Goal: Information Seeking & Learning: Learn about a topic

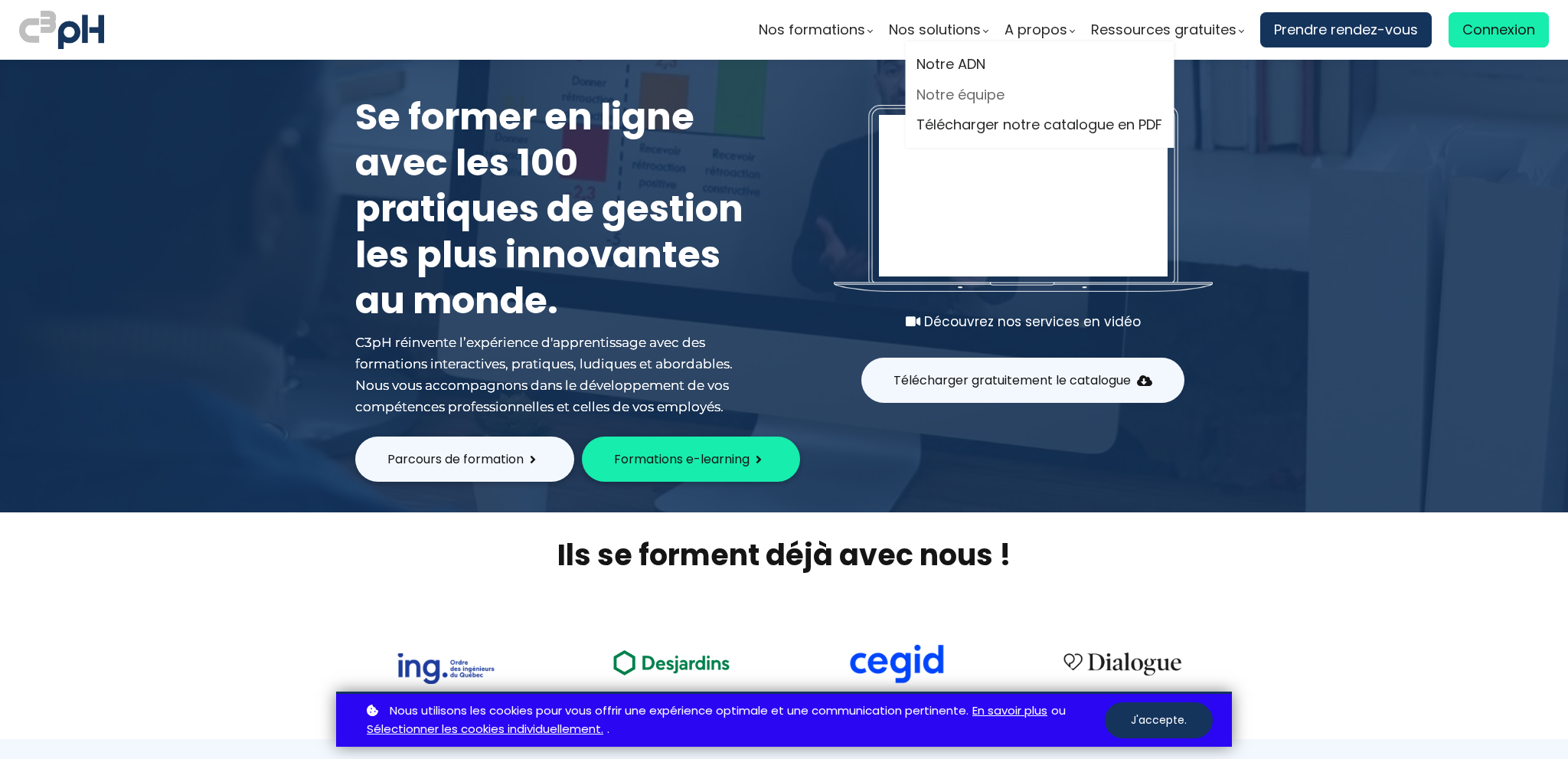
click at [978, 91] on link "Notre équipe" at bounding box center [1040, 94] width 246 height 23
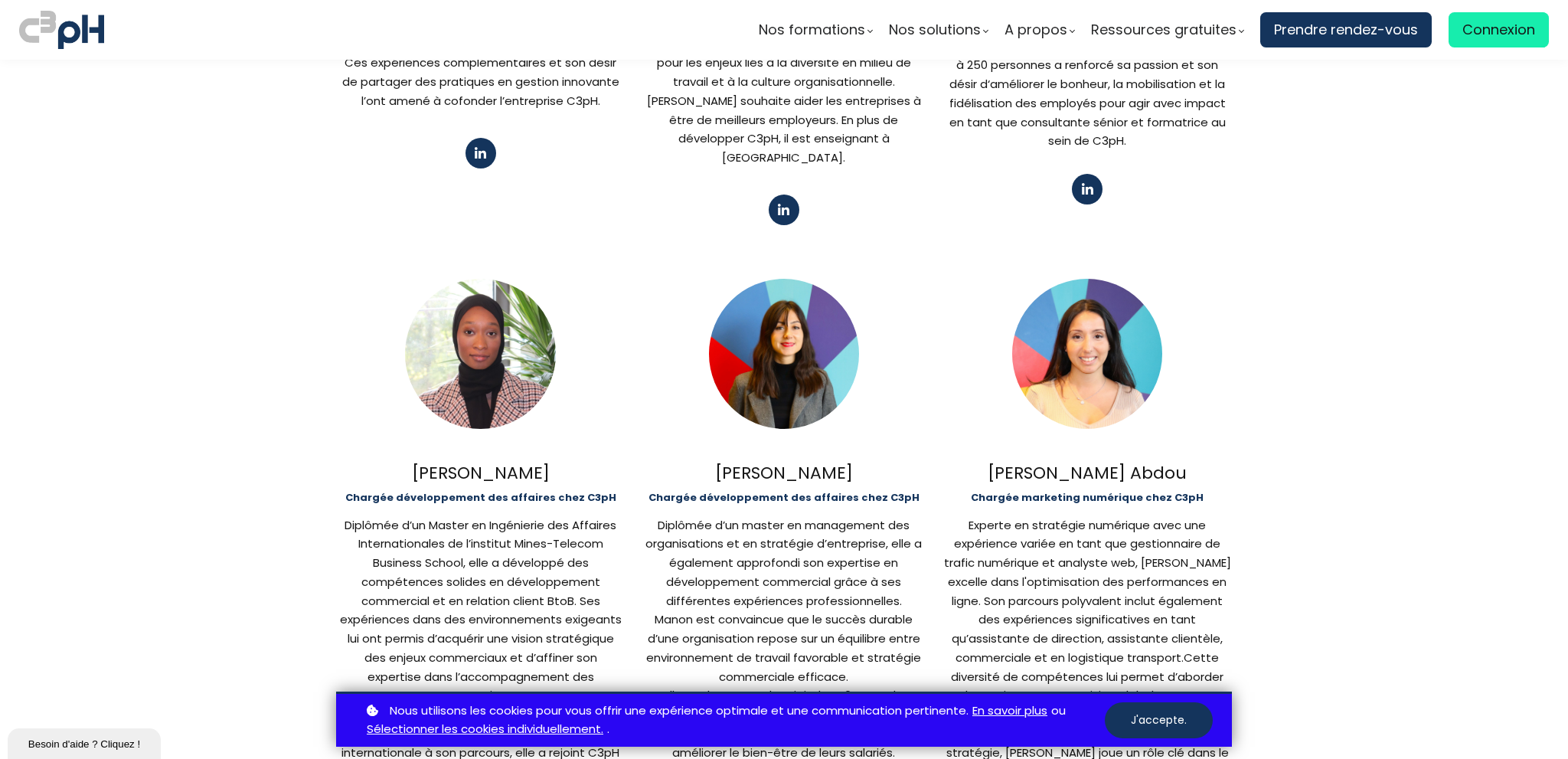
scroll to position [766, 0]
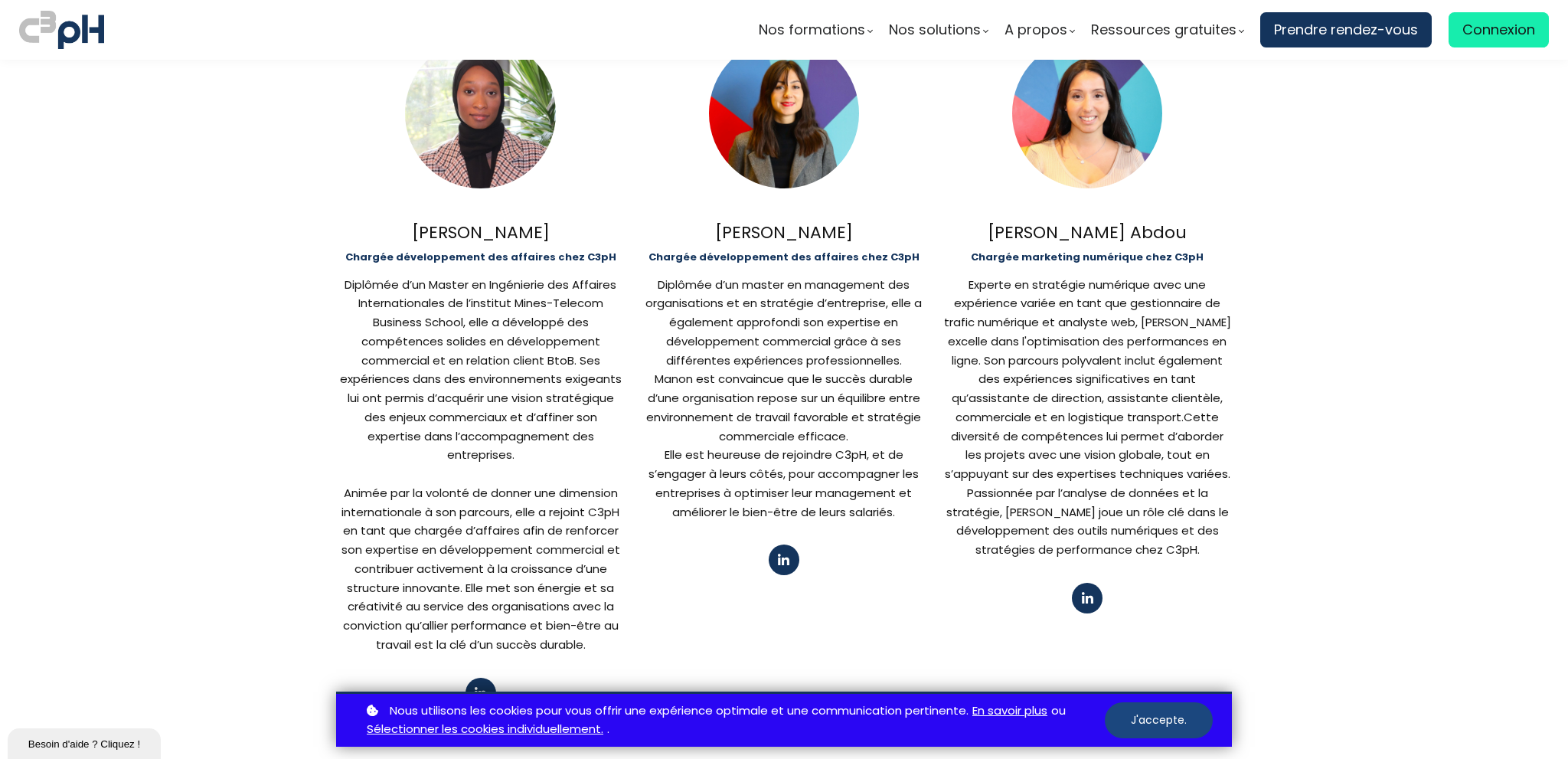
click at [1152, 717] on button "J'accepte." at bounding box center [1158, 720] width 108 height 36
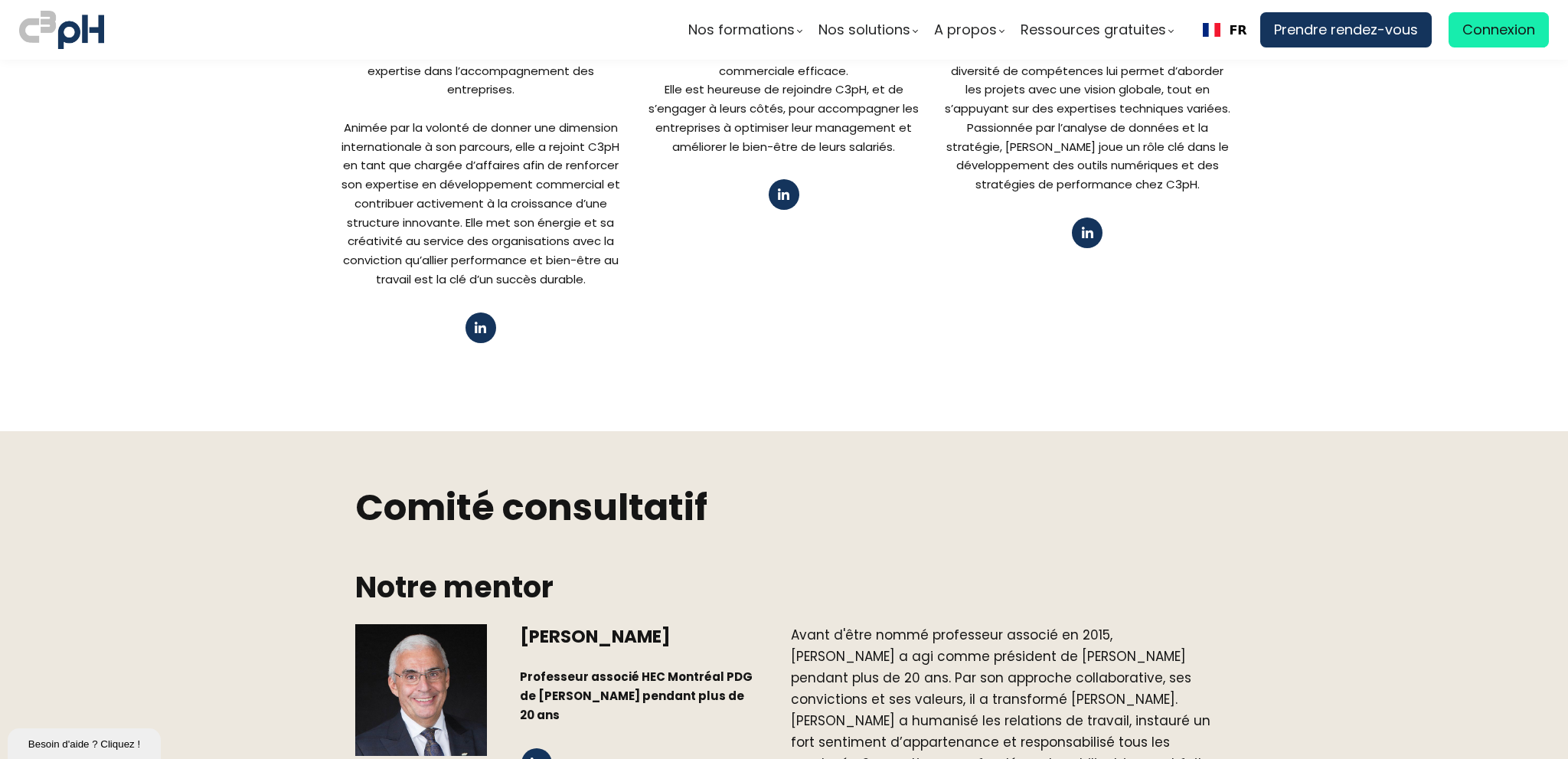
scroll to position [1532, 0]
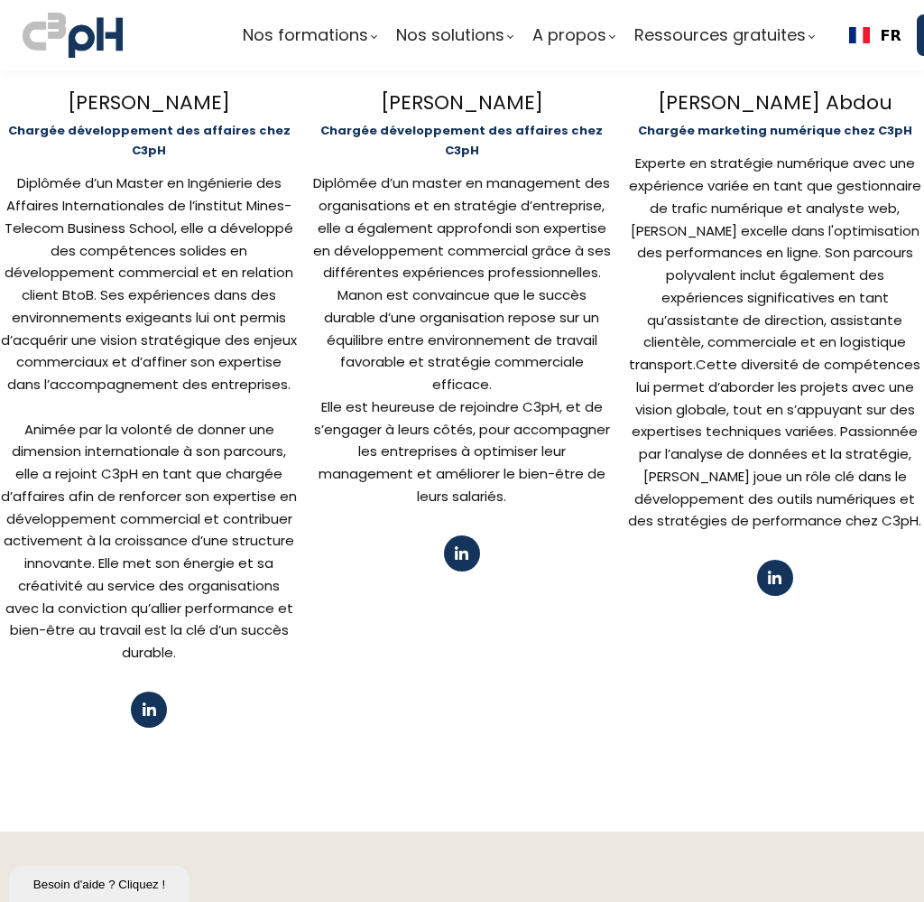
scroll to position [1354, 0]
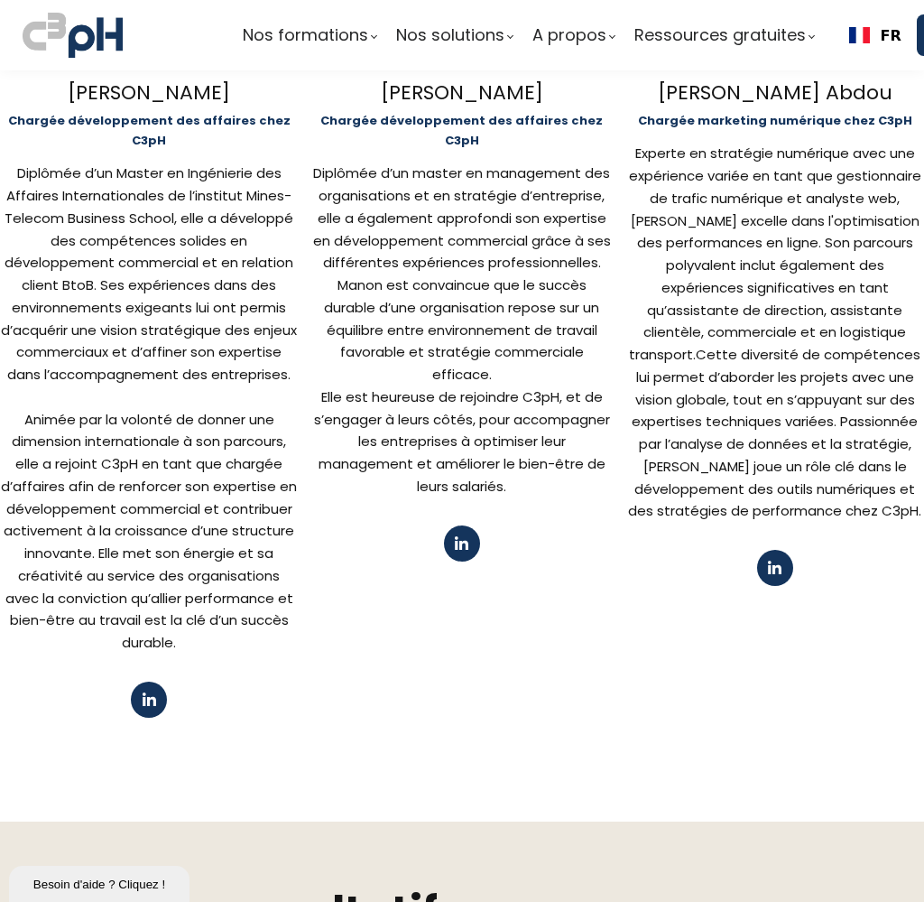
click at [150, 692] on span at bounding box center [149, 699] width 15 height 15
click at [454, 535] on span at bounding box center [461, 542] width 15 height 15
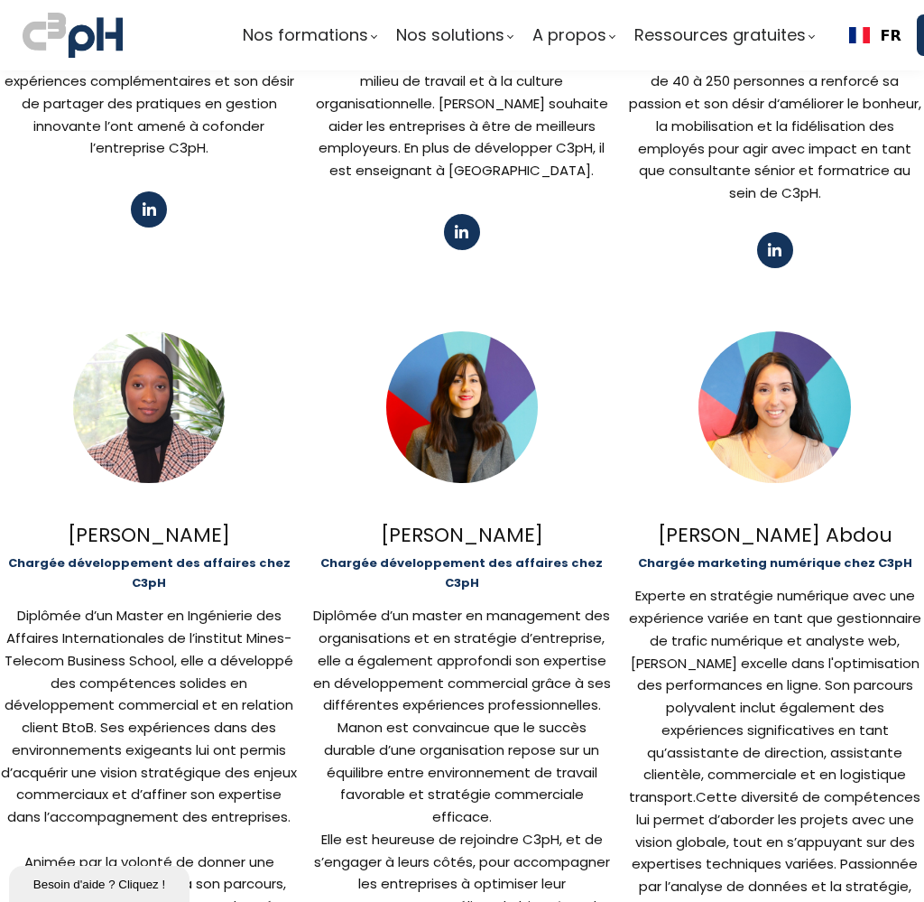
scroll to position [903, 0]
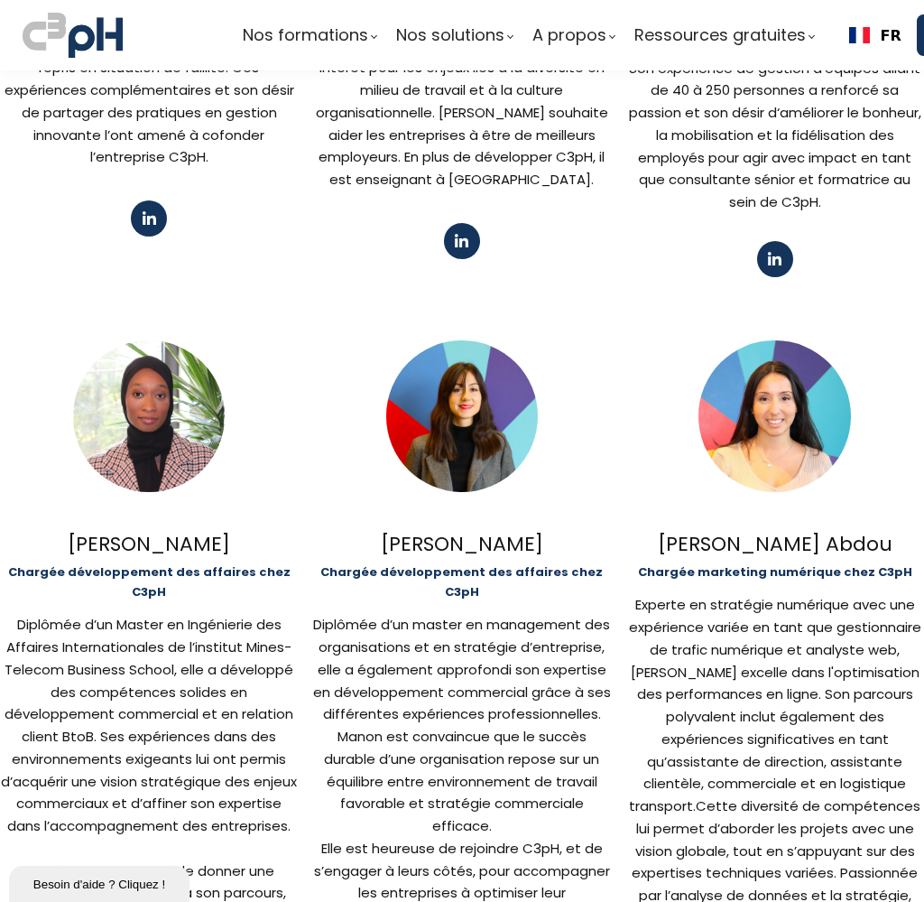
click at [459, 233] on span at bounding box center [461, 240] width 15 height 15
click at [768, 250] on button at bounding box center [775, 259] width 36 height 36
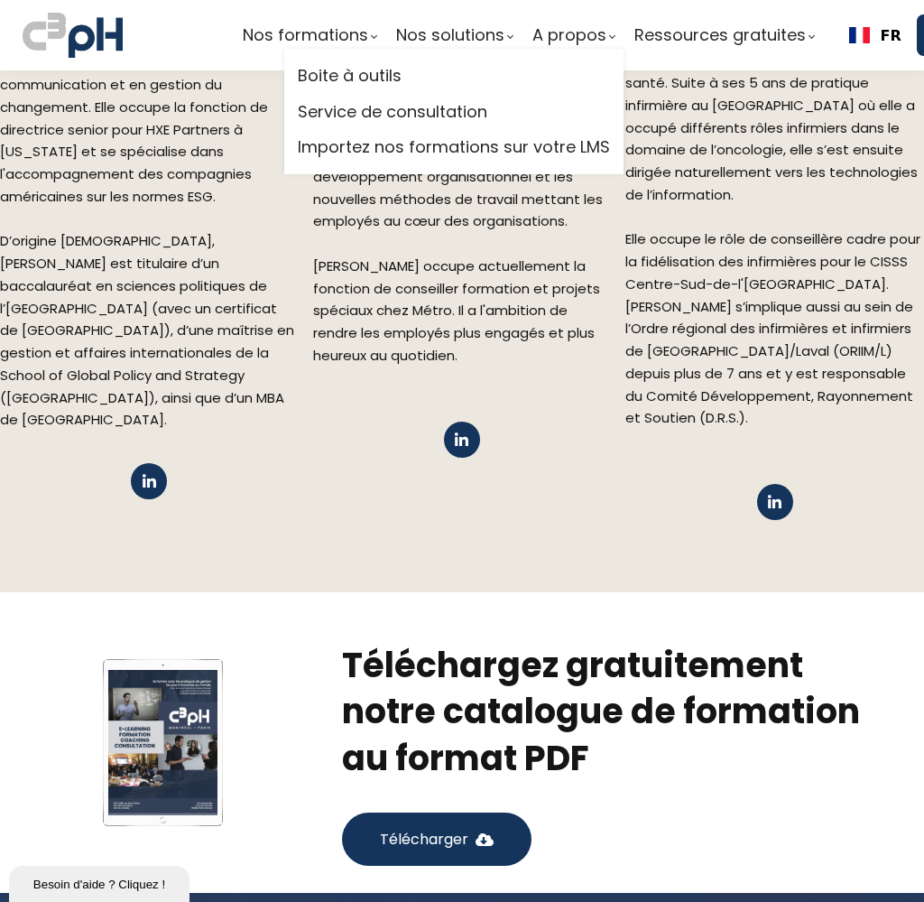
scroll to position [3069, 0]
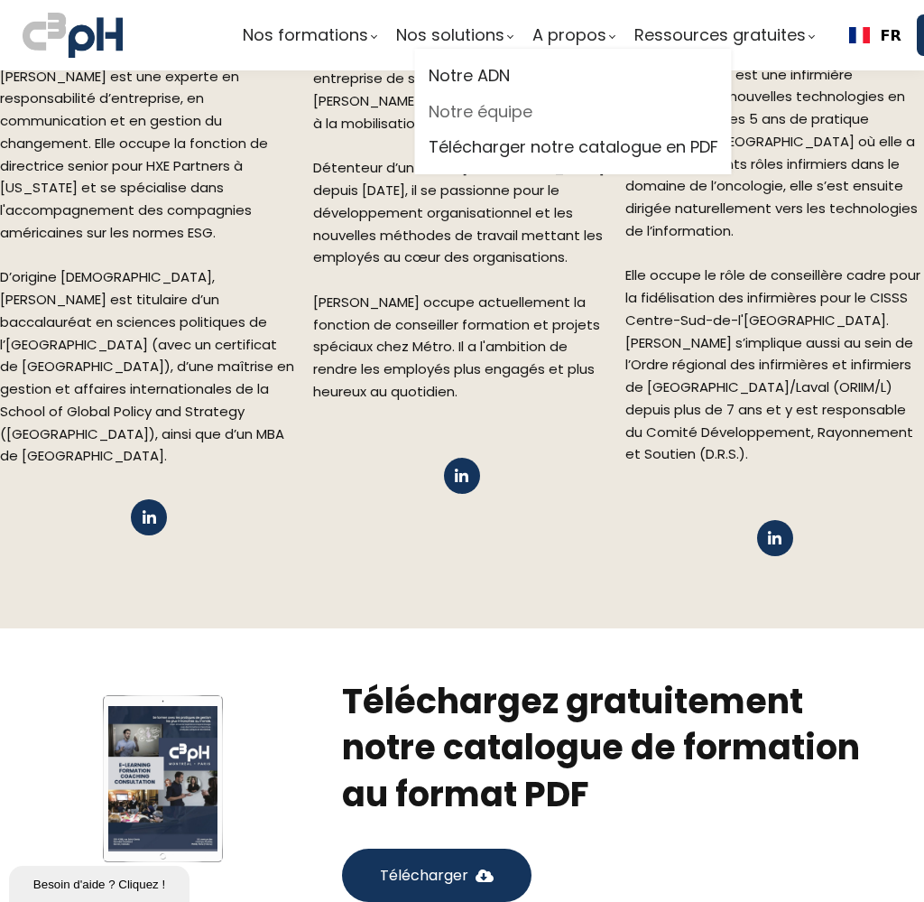
click at [521, 111] on link "Notre équipe" at bounding box center [574, 111] width 290 height 27
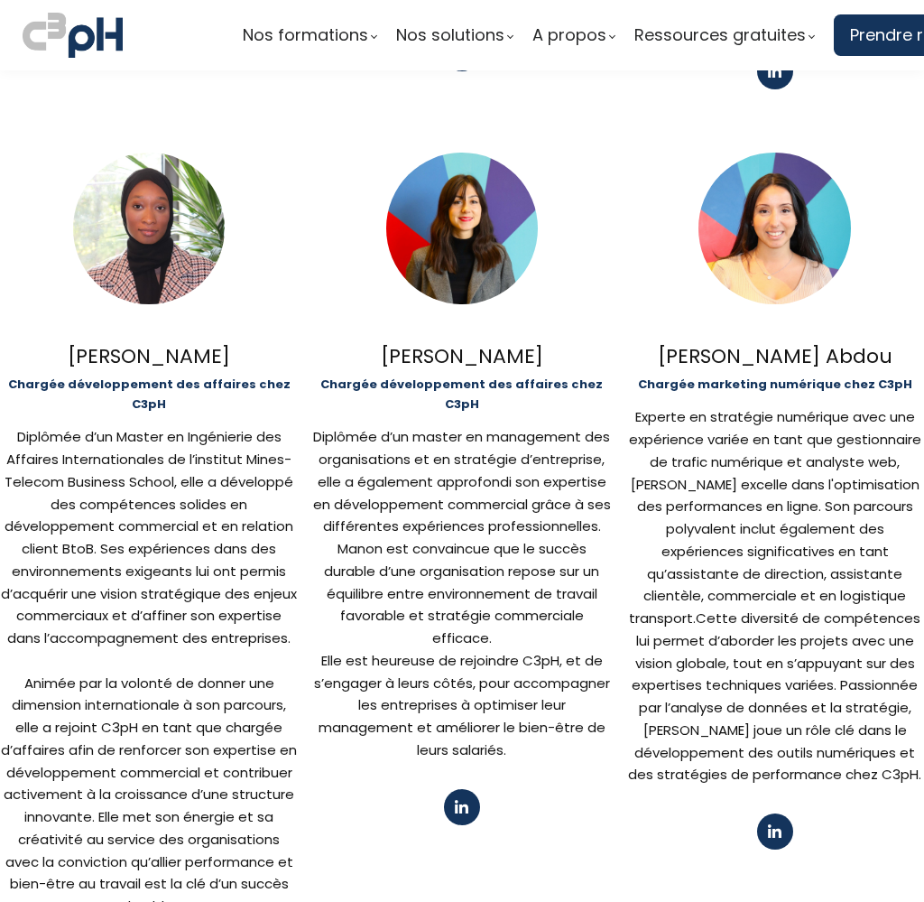
scroll to position [1083, 0]
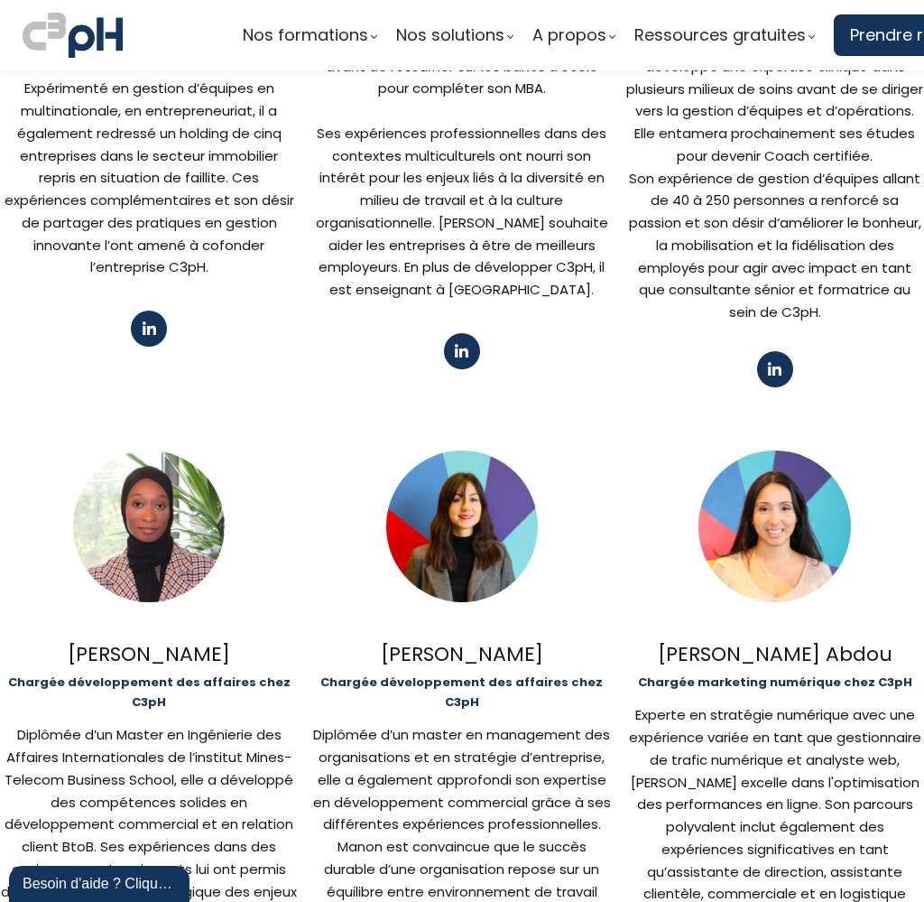
scroll to position [790, 0]
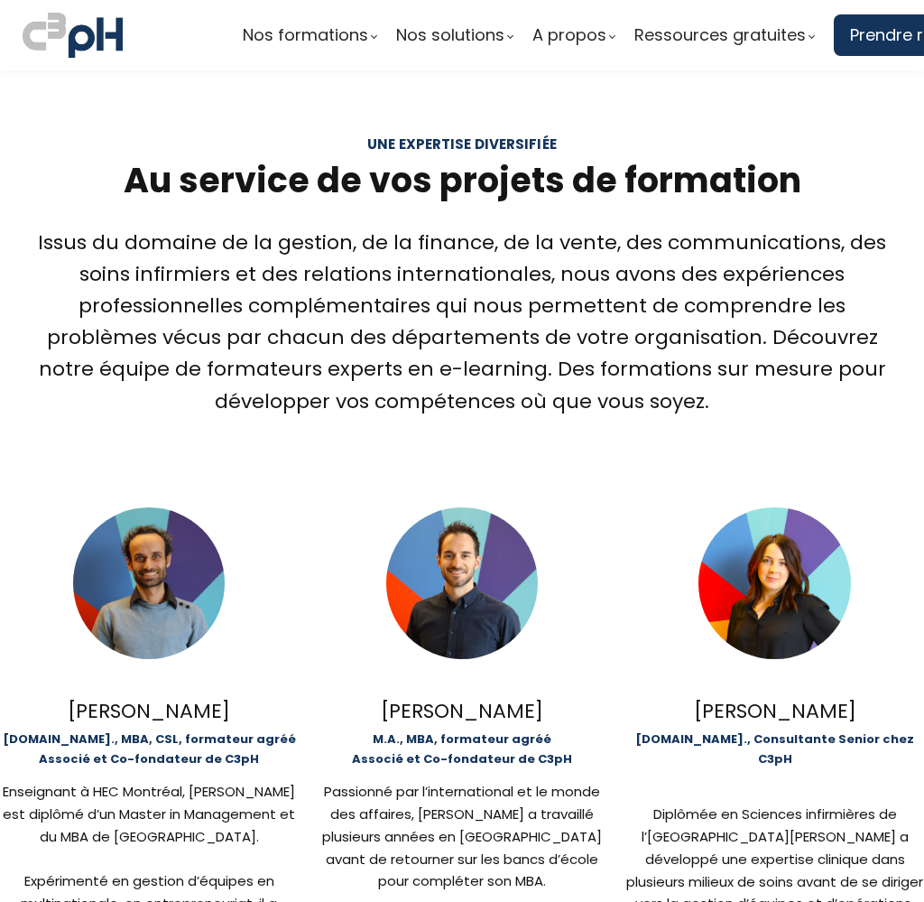
scroll to position [903, 0]
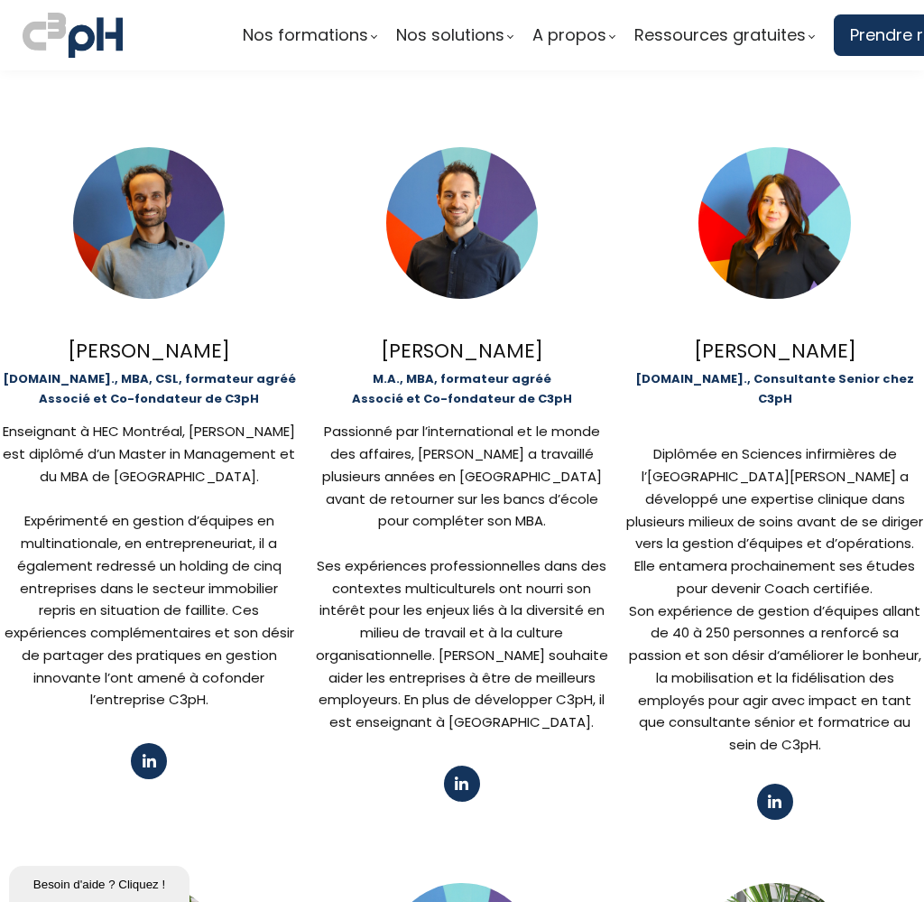
scroll to position [361, 0]
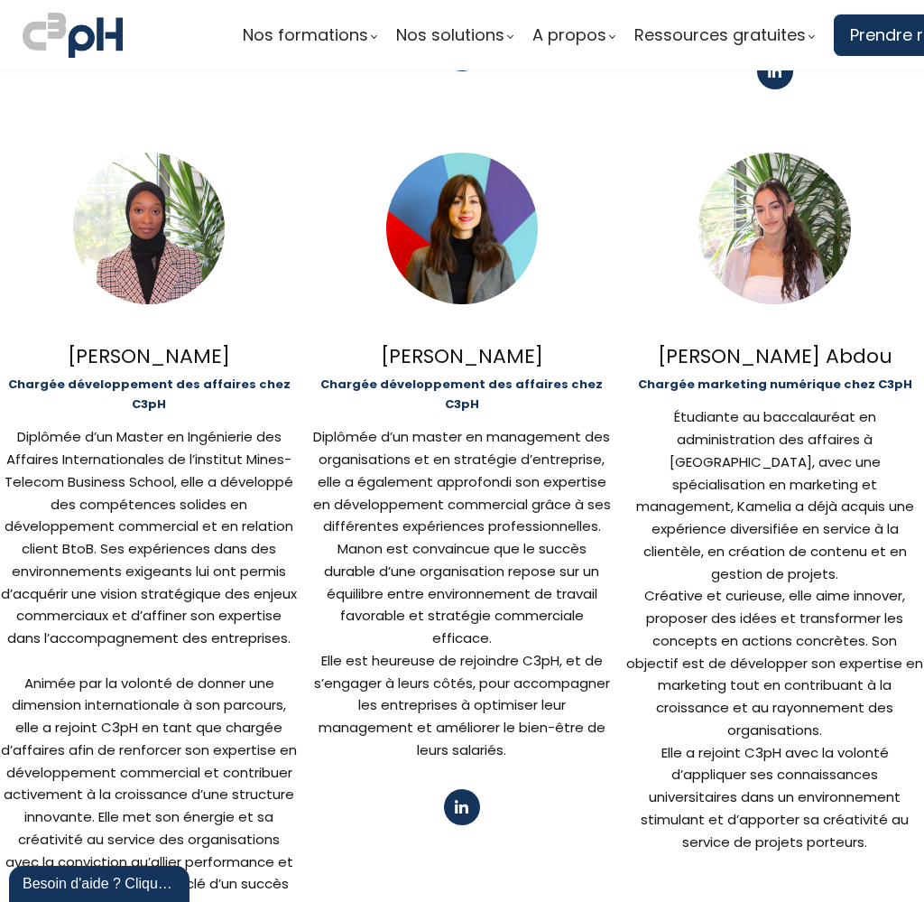
scroll to position [1083, 0]
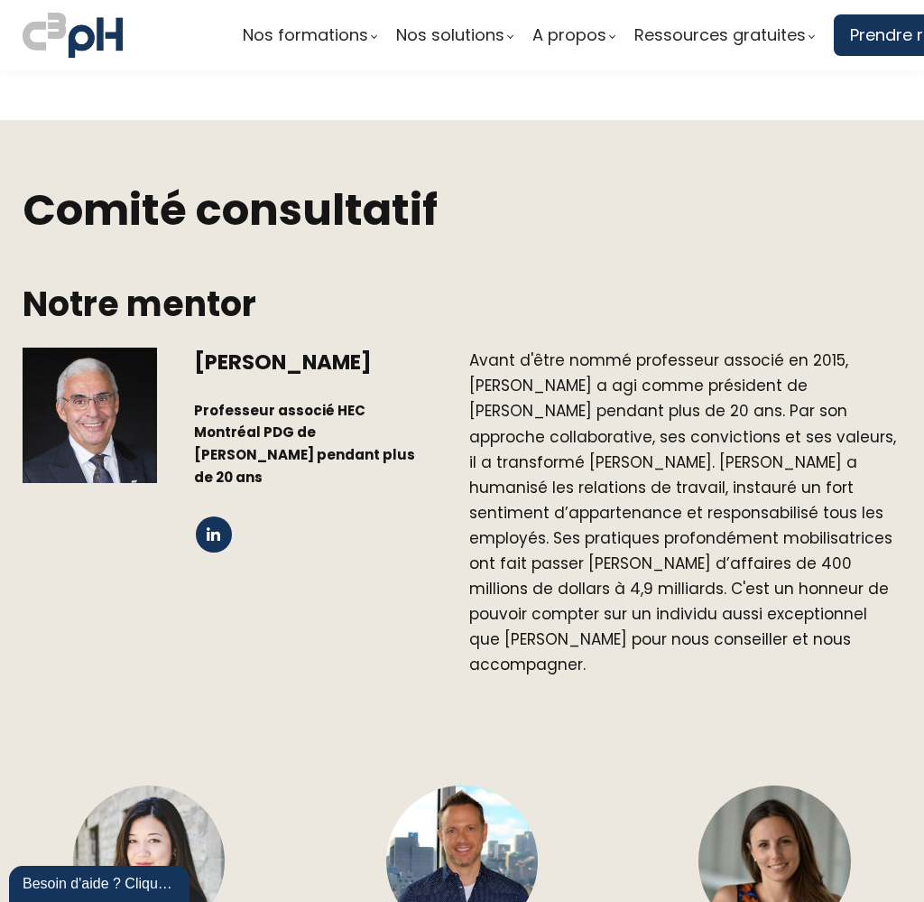
scroll to position [1616, 0]
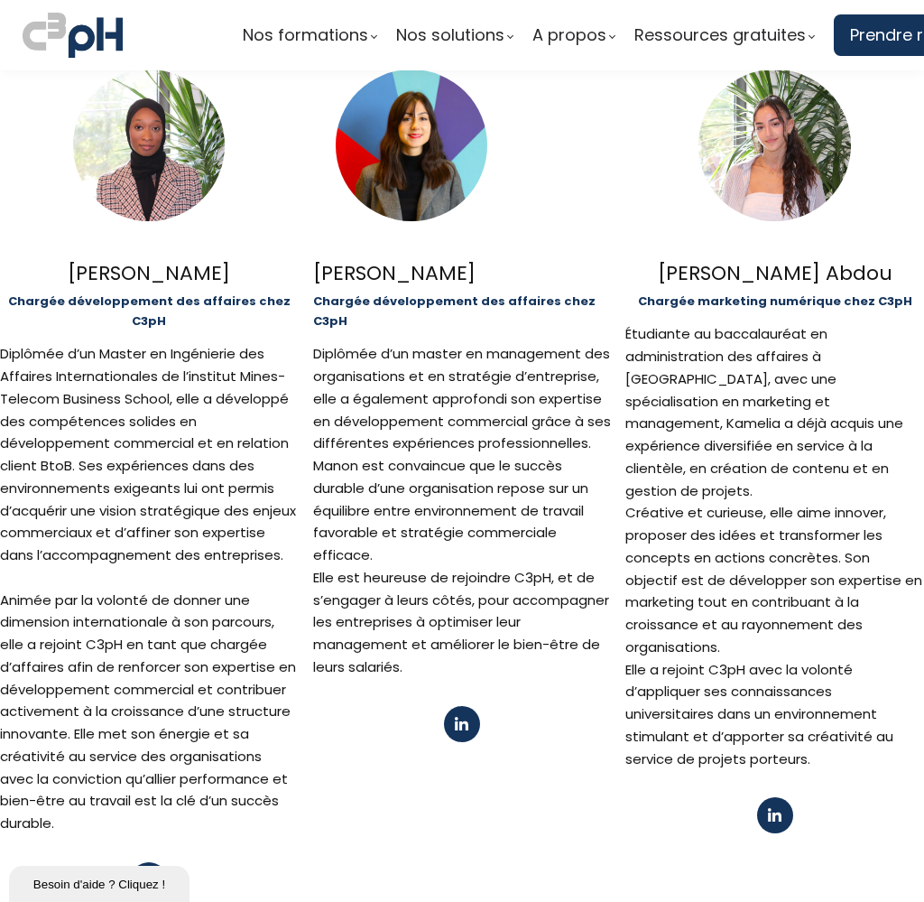
click at [636, 391] on span "Étudiante au baccalauréat en administration des affaires à [GEOGRAPHIC_DATA], a…" at bounding box center [765, 411] width 278 height 175
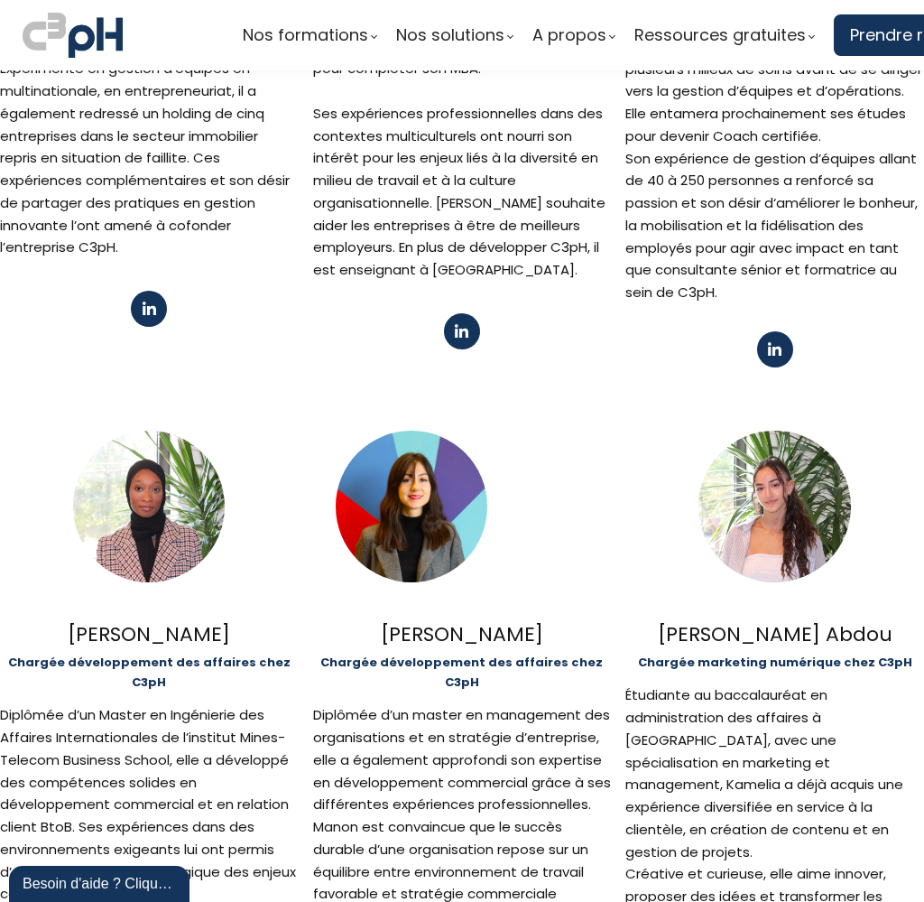
scroll to position [361, 0]
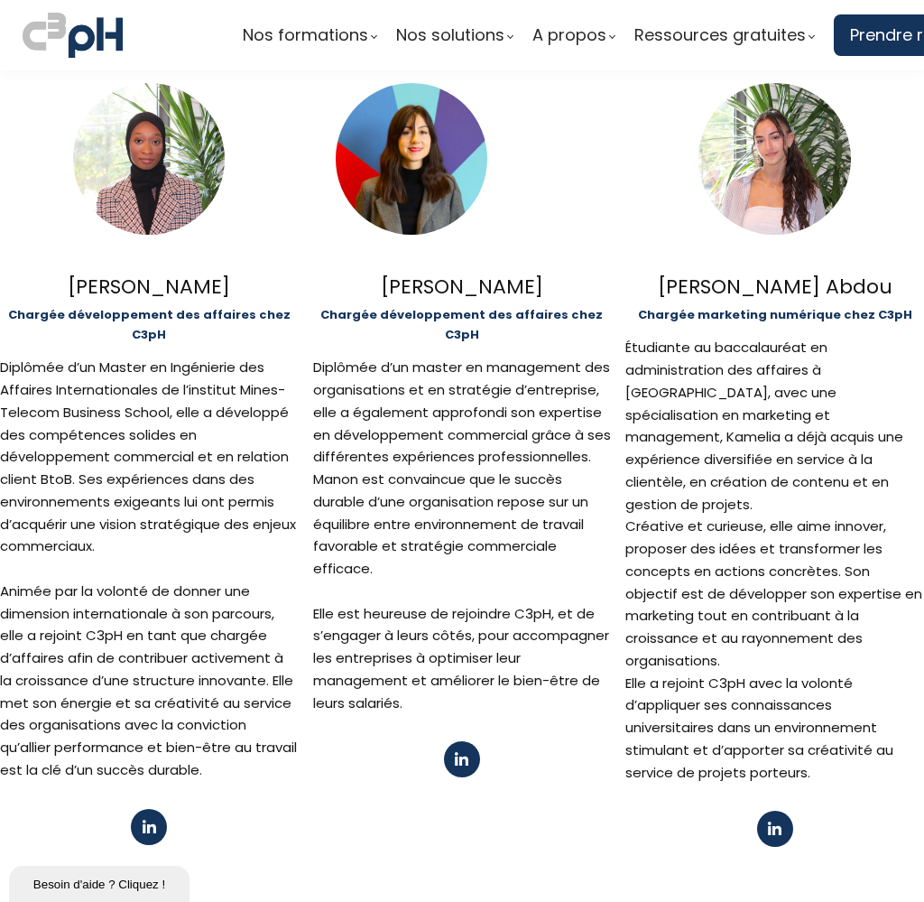
scroll to position [1174, 0]
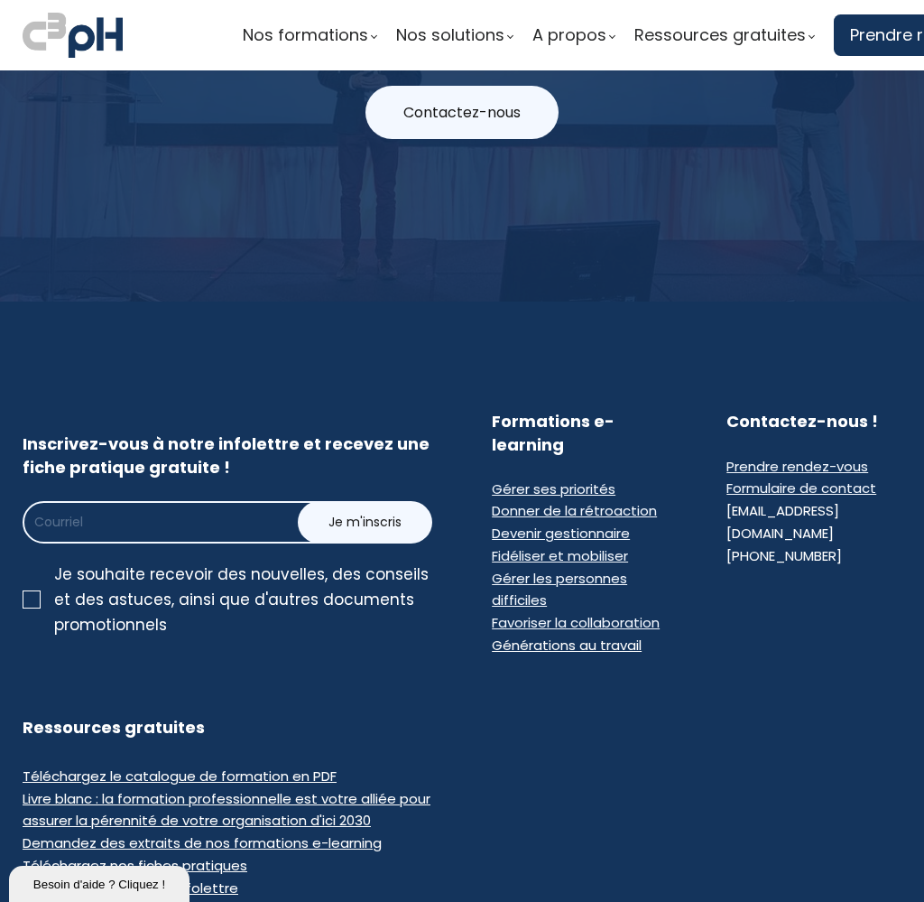
scroll to position [4426, 0]
